Goal: Task Accomplishment & Management: Use online tool/utility

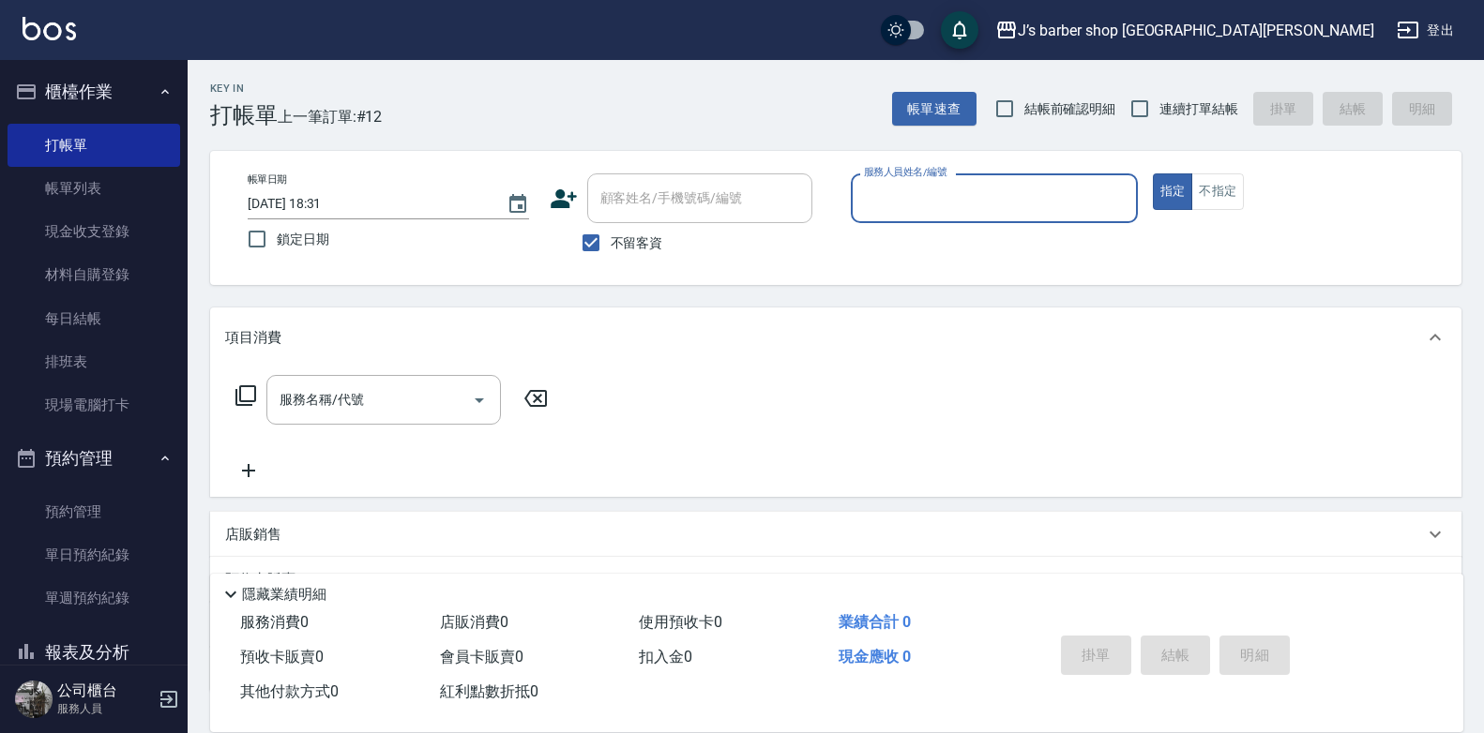
click at [623, 245] on span "不留客資" at bounding box center [637, 244] width 53 height 20
click at [611, 245] on input "不留客資" at bounding box center [590, 242] width 39 height 39
checkbox input "false"
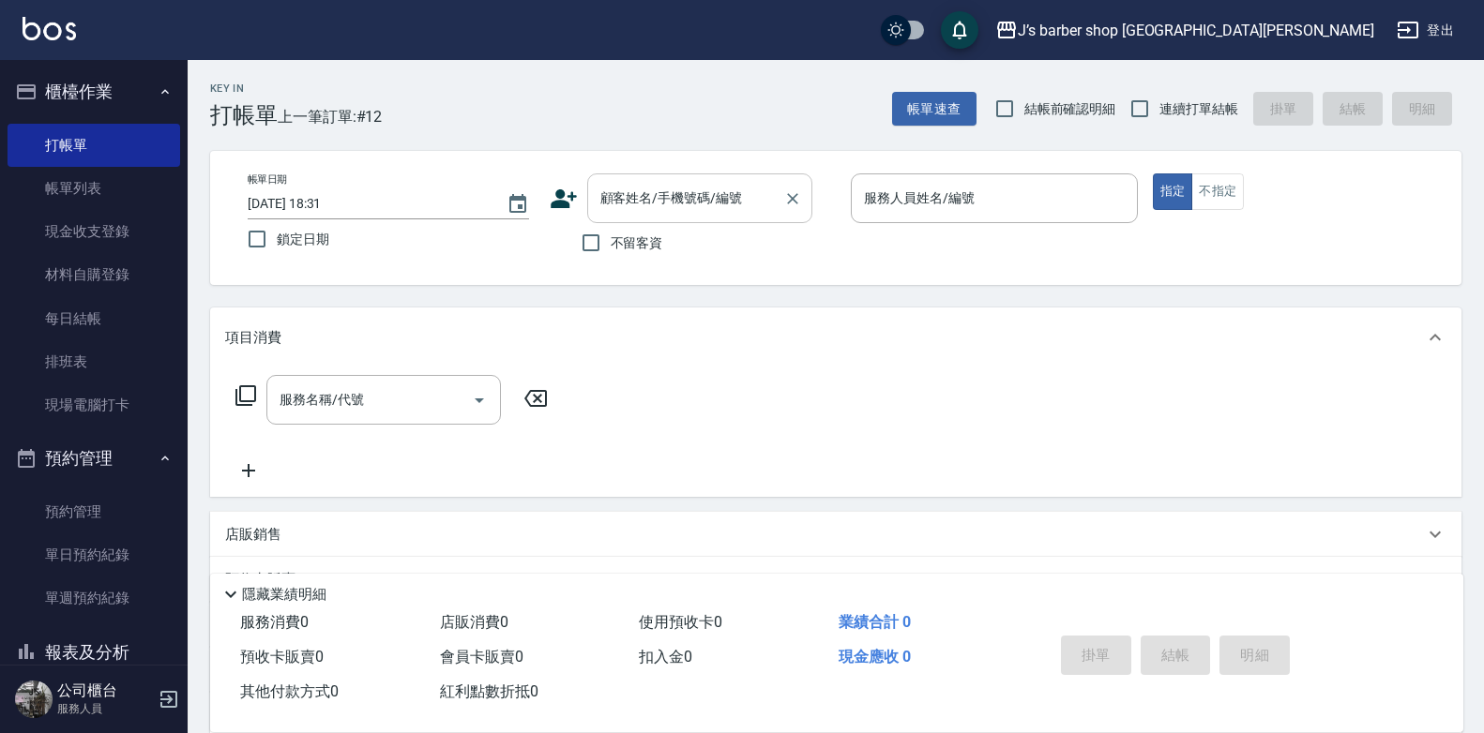
click at [679, 180] on div "顧客姓名/手機號碼/編號" at bounding box center [699, 199] width 225 height 50
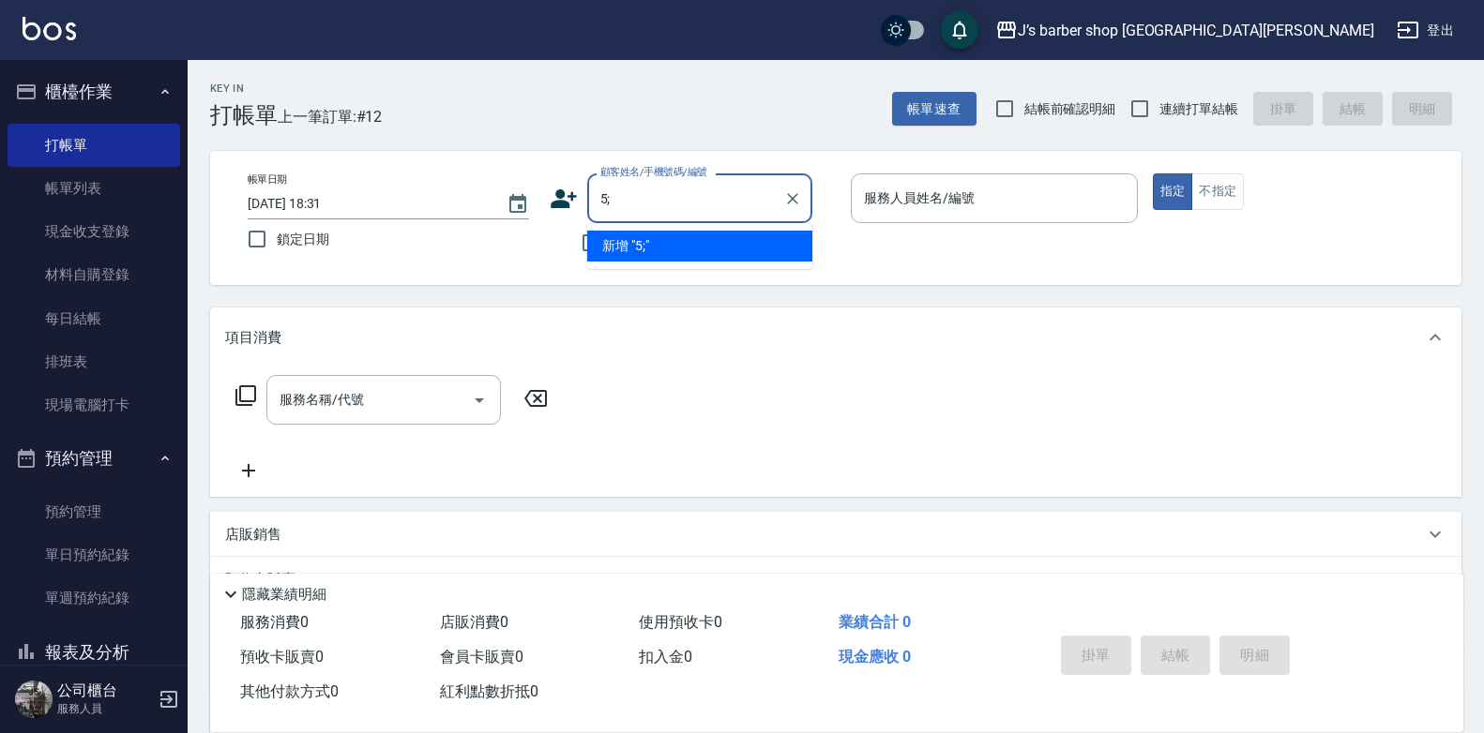
type input "5"
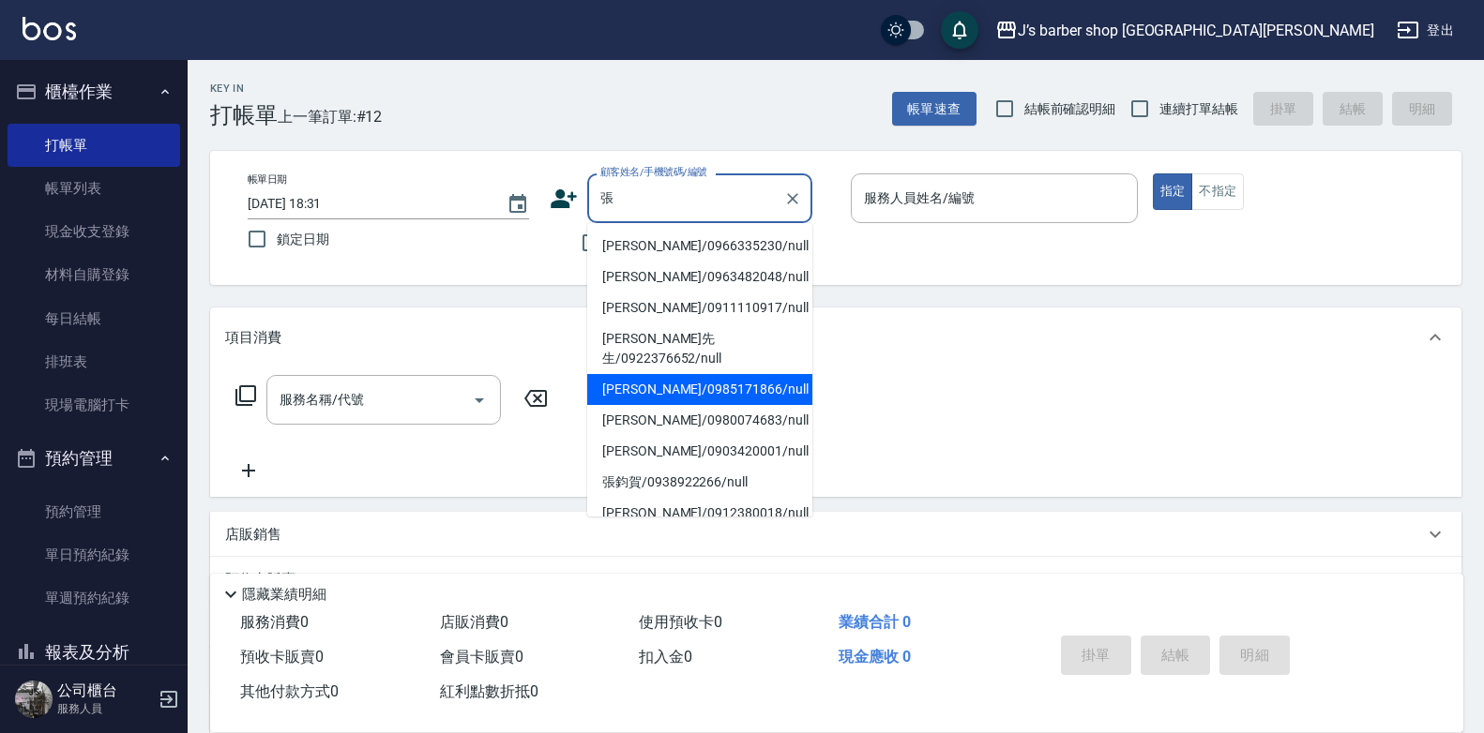
click at [701, 381] on li "[PERSON_NAME]/0985171866/null" at bounding box center [699, 389] width 225 height 31
type input "[PERSON_NAME]/0985171866/null"
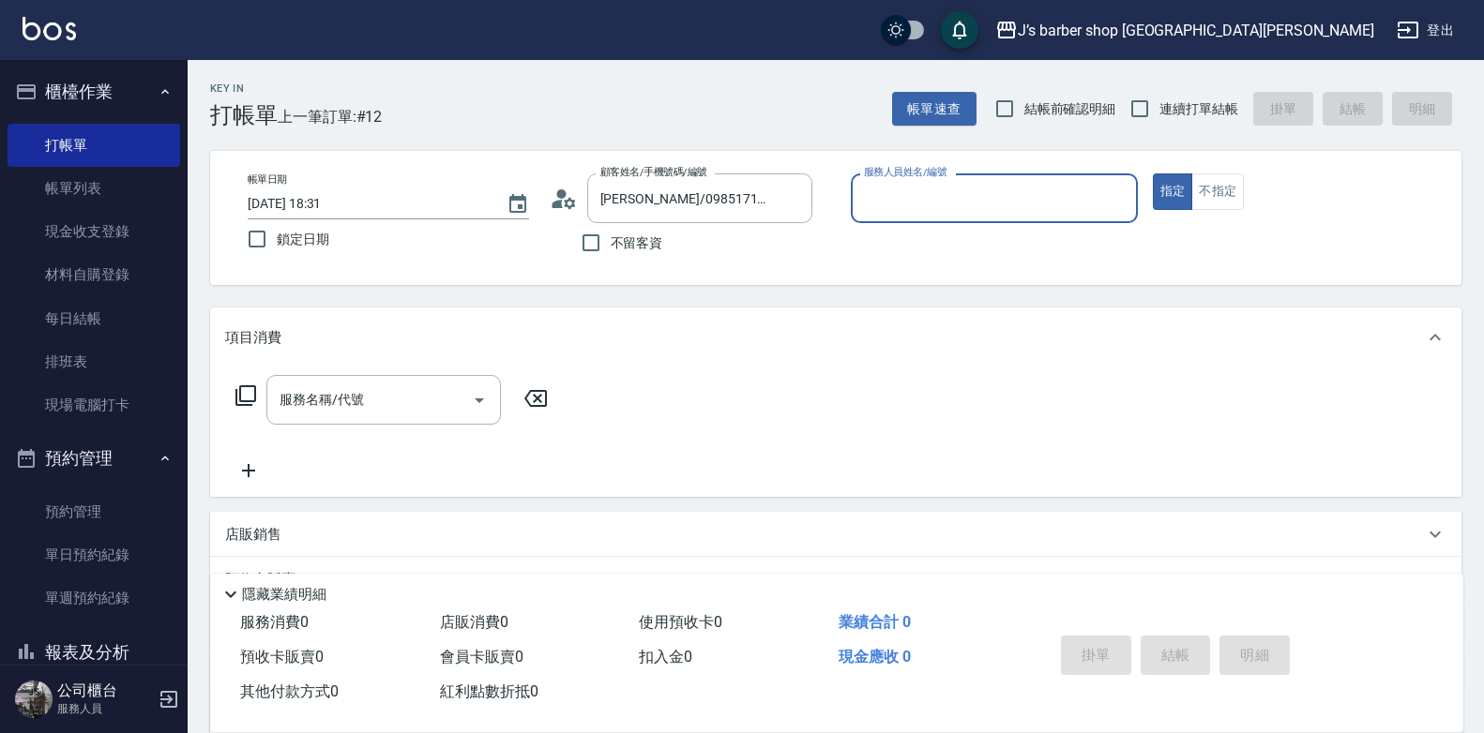
click at [1020, 190] on input "服務人員姓名/編號" at bounding box center [994, 198] width 270 height 33
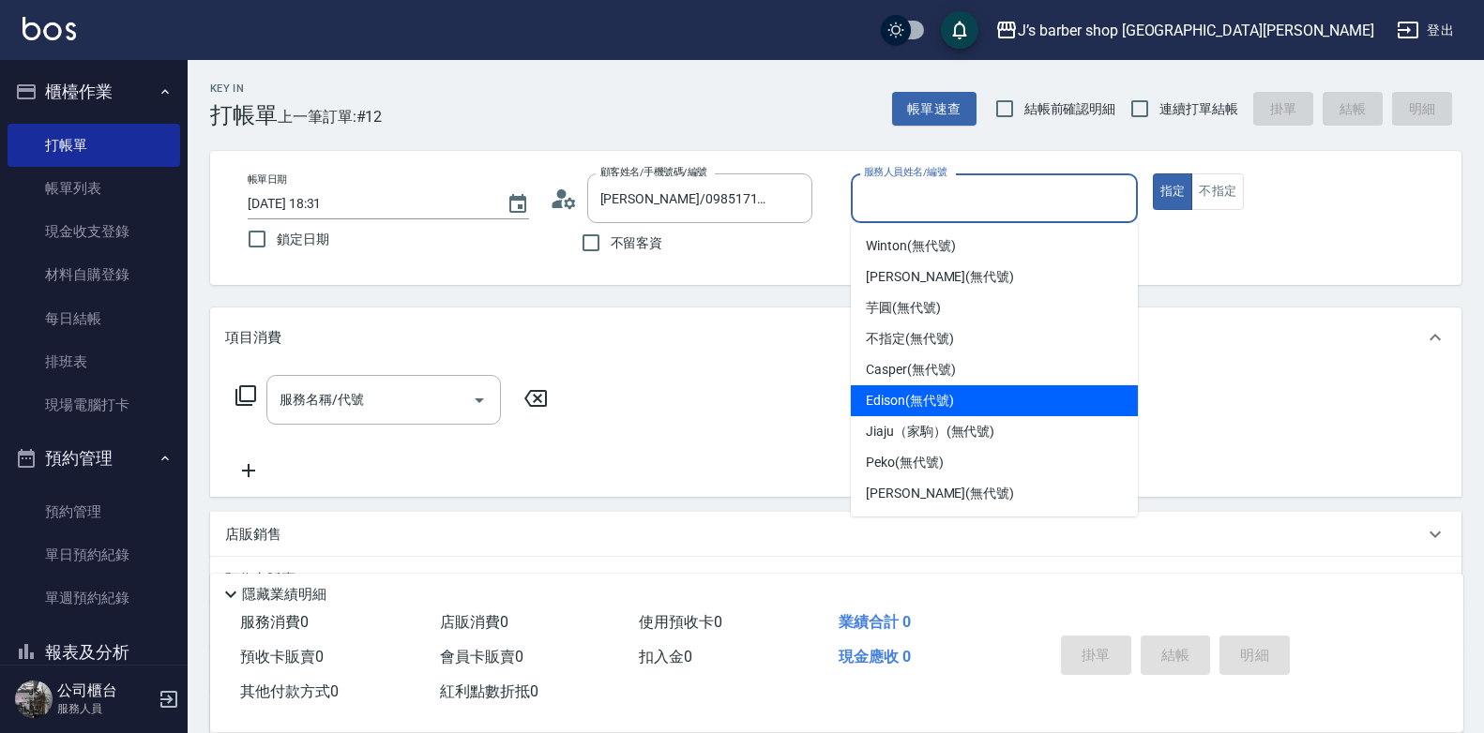
click at [966, 400] on div "Edison (無代號)" at bounding box center [994, 400] width 287 height 31
type input "Edison(無代號)"
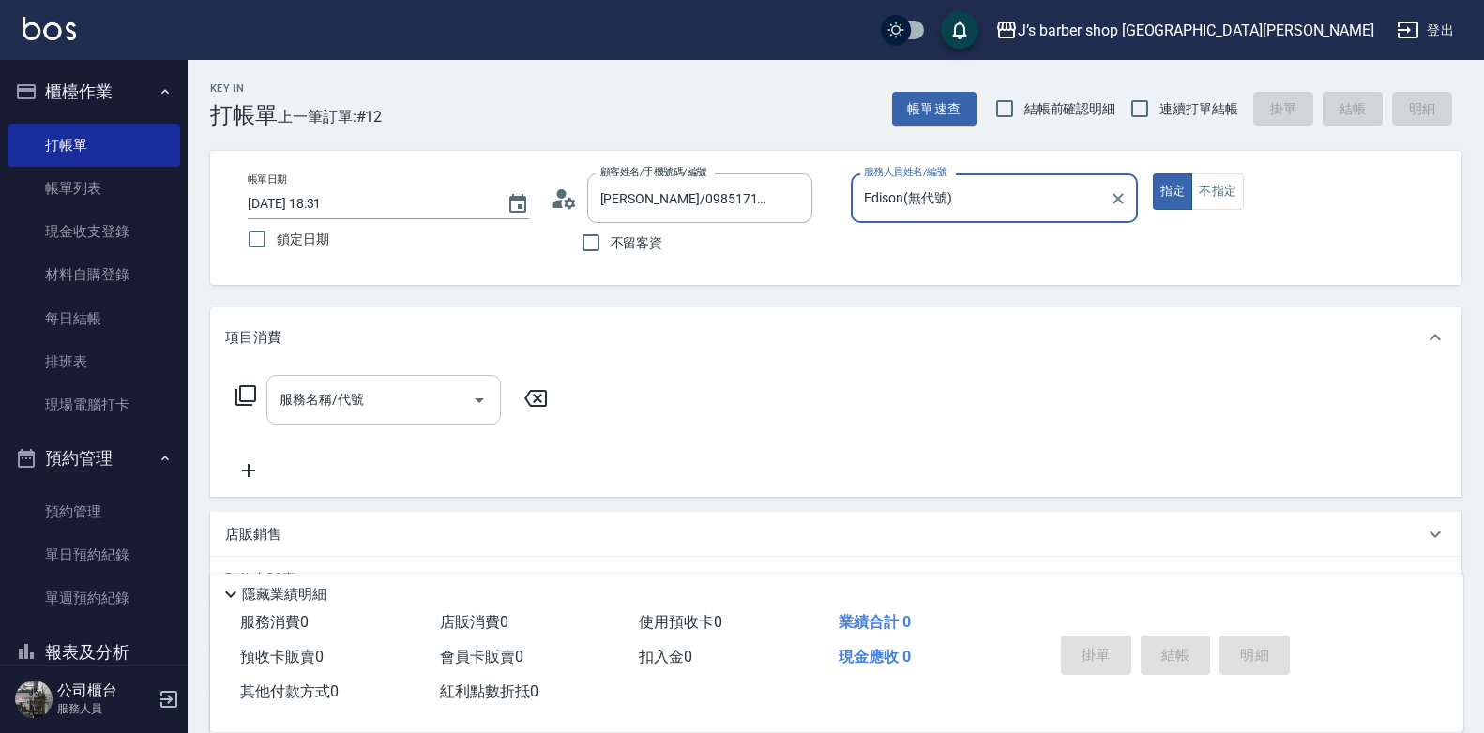
click at [440, 408] on input "服務名稱/代號" at bounding box center [369, 400] width 189 height 33
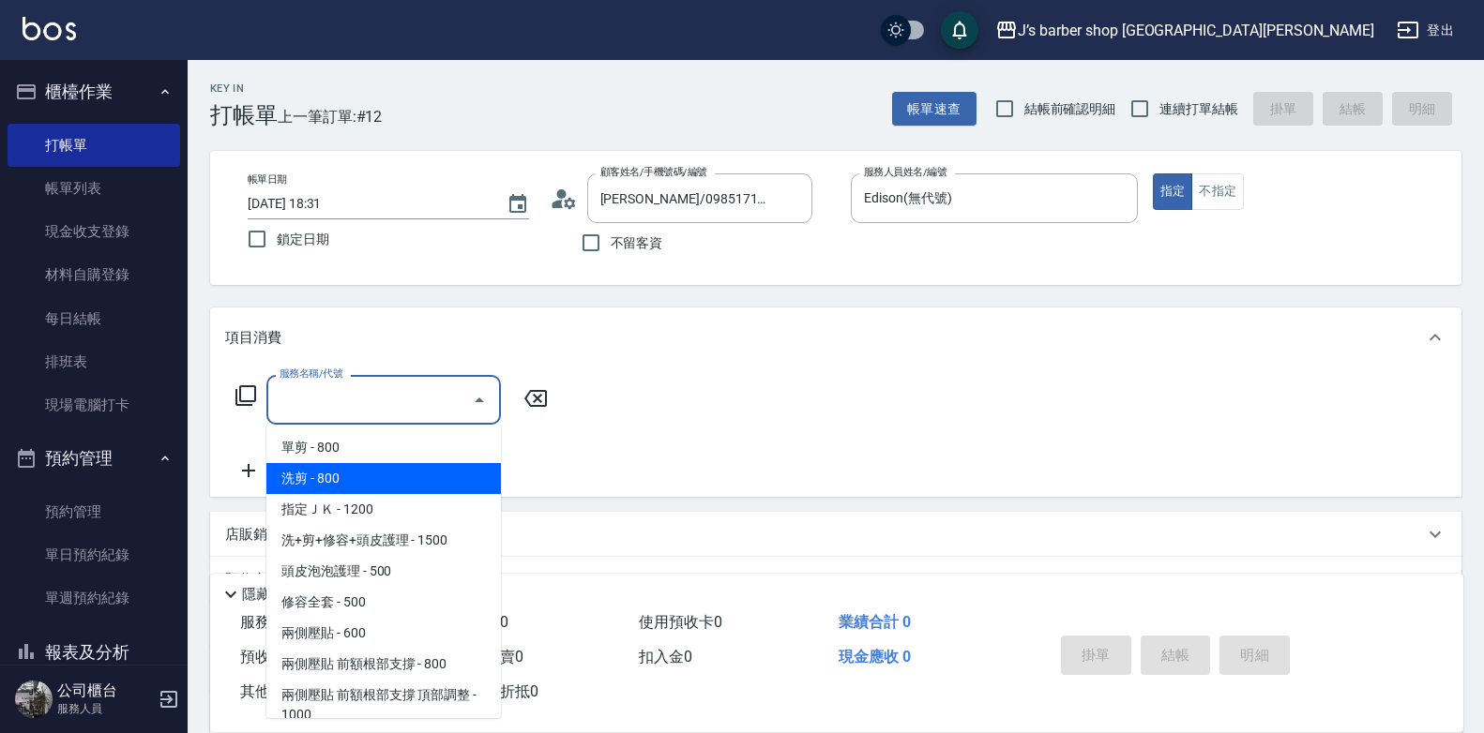
click at [428, 481] on span "洗剪 - 800" at bounding box center [383, 478] width 234 height 31
type input "洗剪(101)"
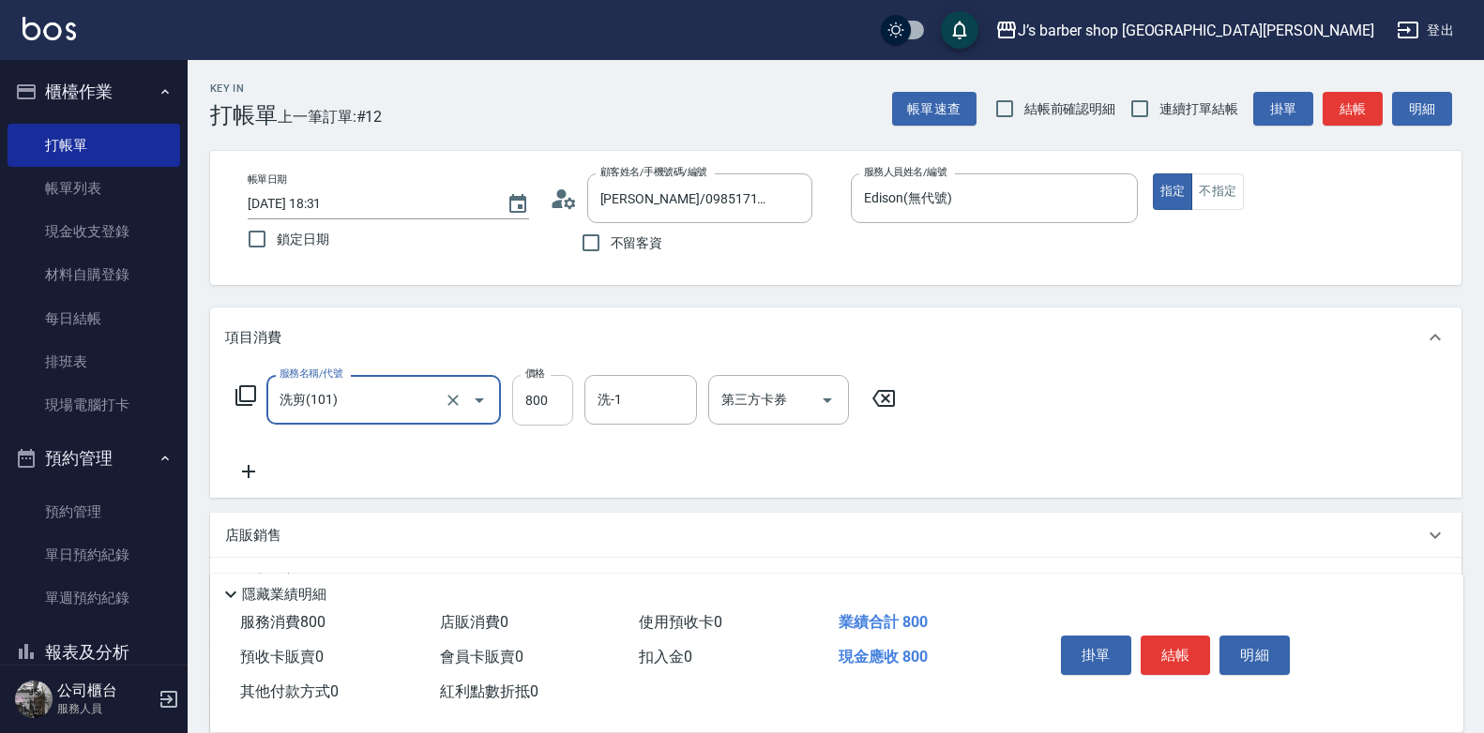
click at [539, 413] on input "800" at bounding box center [542, 400] width 61 height 51
type input "600"
click at [1196, 638] on button "結帳" at bounding box center [1176, 655] width 70 height 39
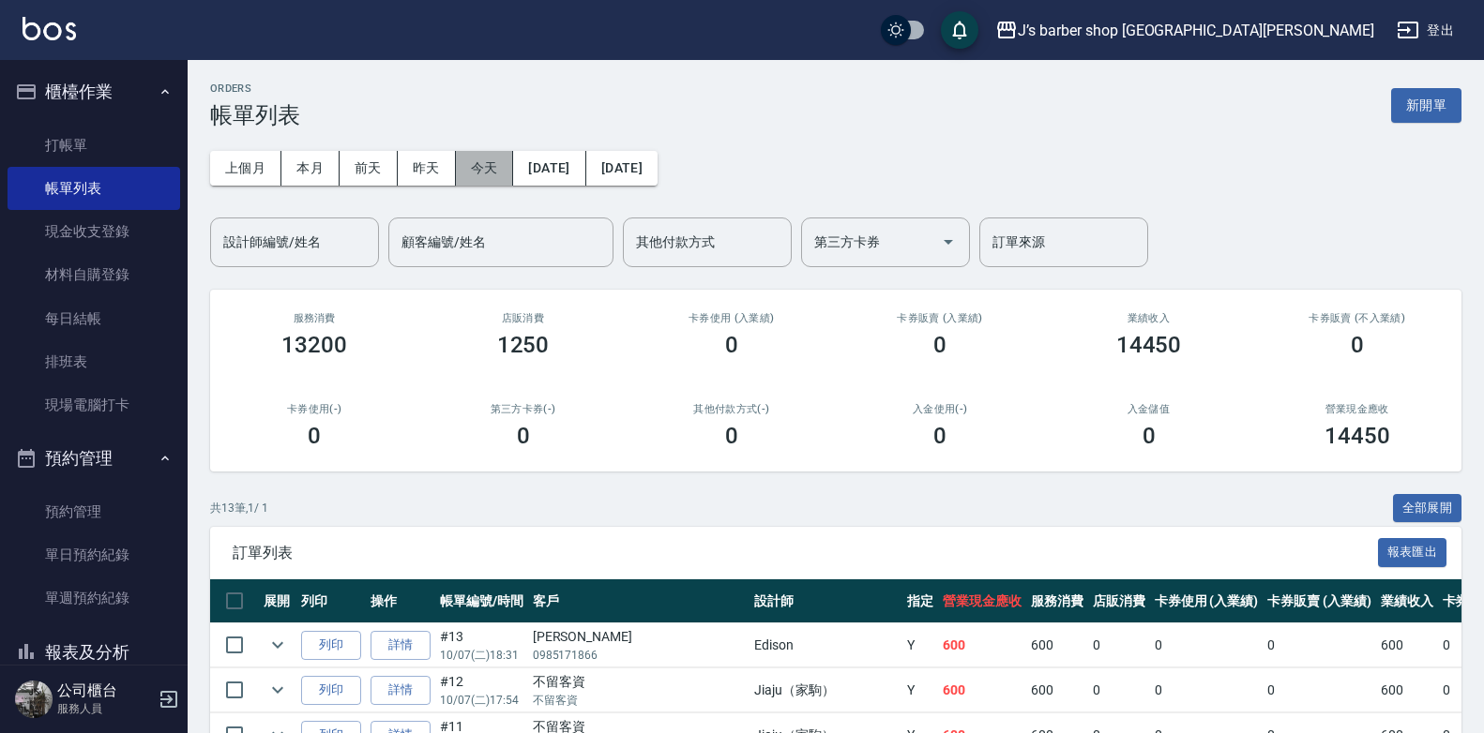
click at [505, 169] on button "今天" at bounding box center [485, 168] width 58 height 35
click at [322, 242] on input "設計師編號/姓名" at bounding box center [295, 242] width 152 height 33
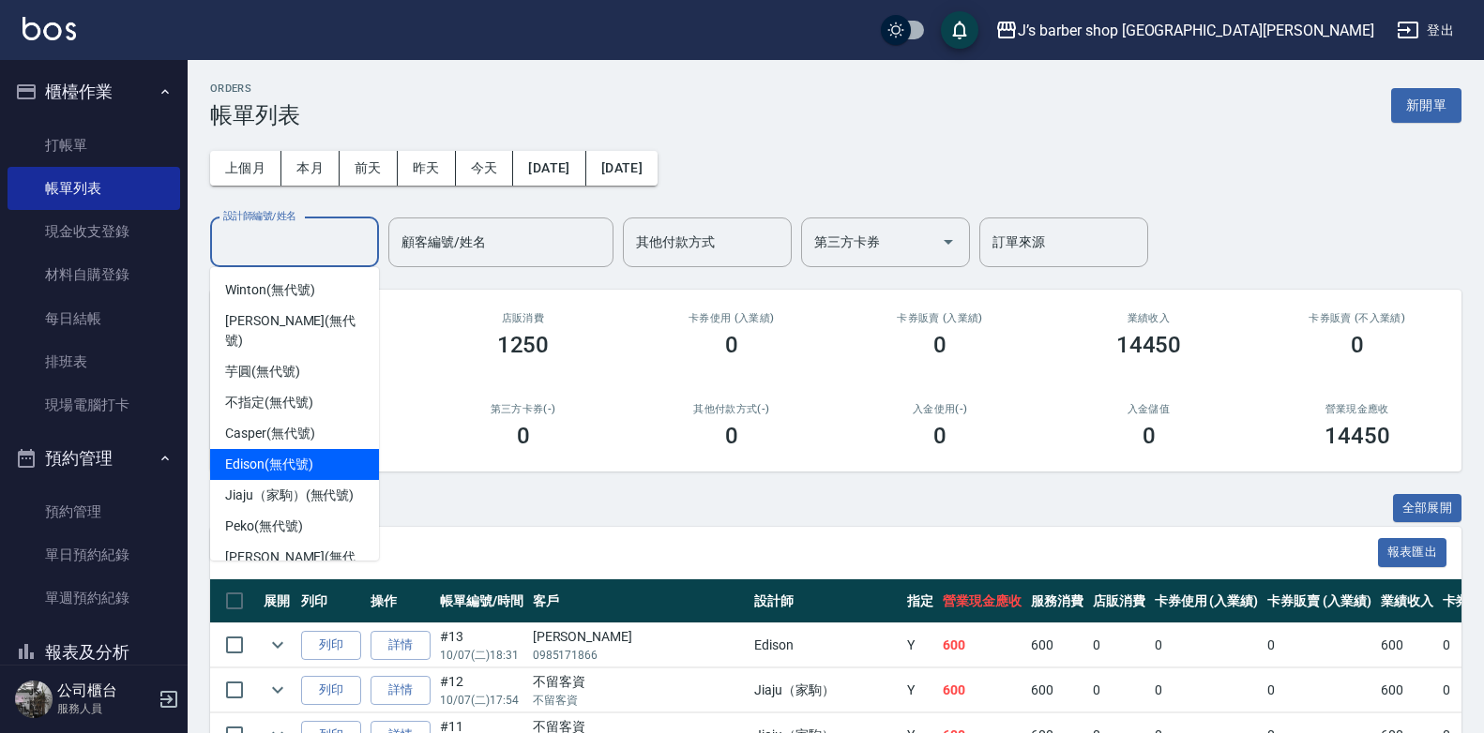
click at [292, 455] on span "Edison (無代號)" at bounding box center [268, 465] width 87 height 20
type input "Edison(無代號)"
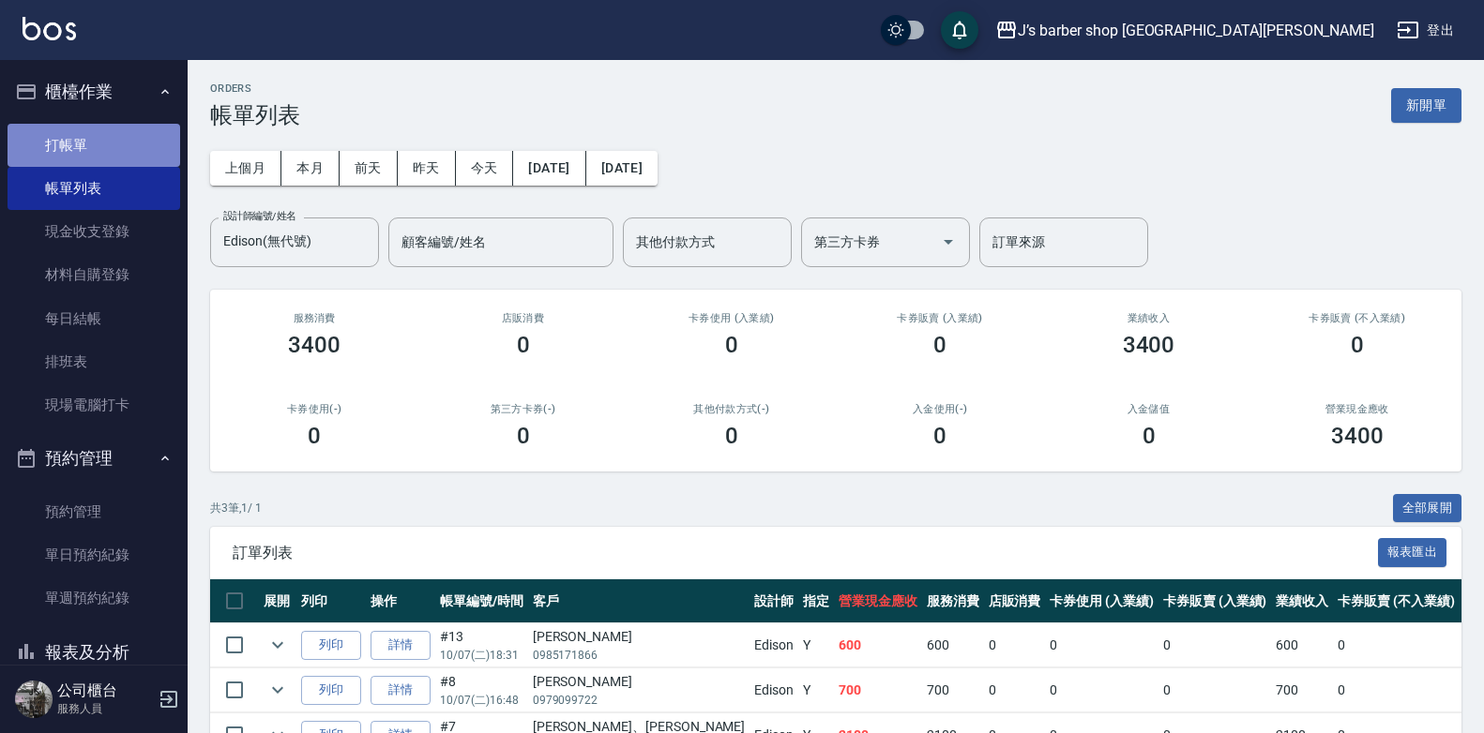
click at [98, 152] on link "打帳單" at bounding box center [94, 145] width 173 height 43
